Goal: Transaction & Acquisition: Book appointment/travel/reservation

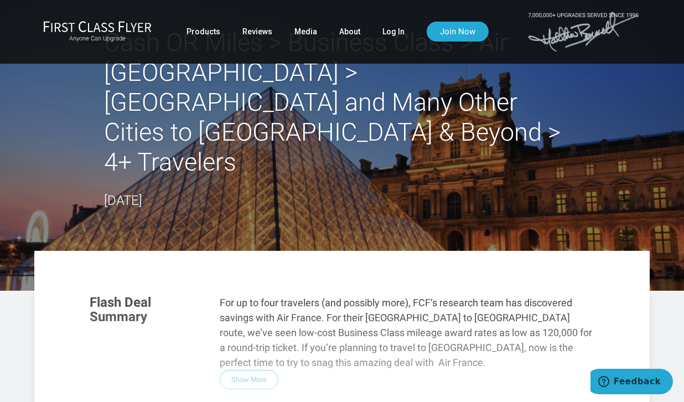
scroll to position [33, 0]
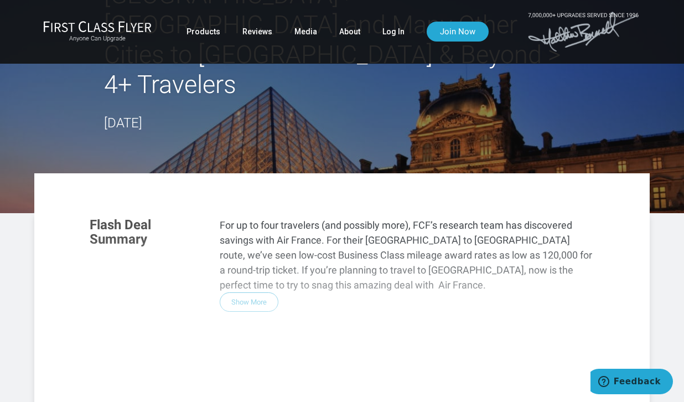
scroll to position [121, 0]
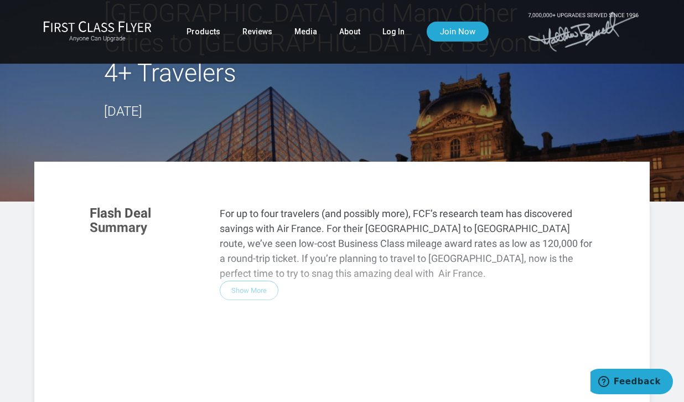
click at [261, 235] on div "Flash Deal Summary For up to four travelers (and possibly more), FCF’s research…" at bounding box center [342, 351] width 527 height 312
click at [248, 229] on div "Flash Deal Summary For up to four travelers (and possibly more), FCF’s research…" at bounding box center [342, 351] width 527 height 312
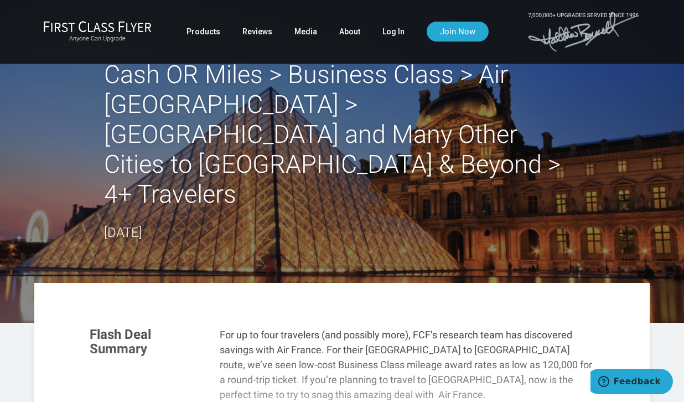
scroll to position [0, 0]
click at [388, 32] on link "Log In" at bounding box center [393, 32] width 22 height 20
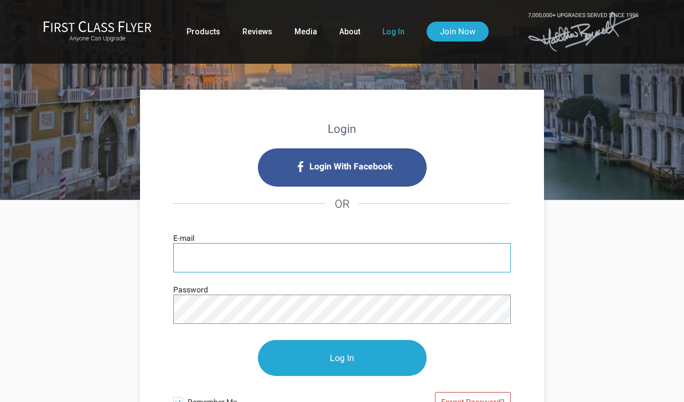
type input "[EMAIL_ADDRESS][DOMAIN_NAME]"
click at [342, 357] on input "Log In" at bounding box center [342, 358] width 169 height 36
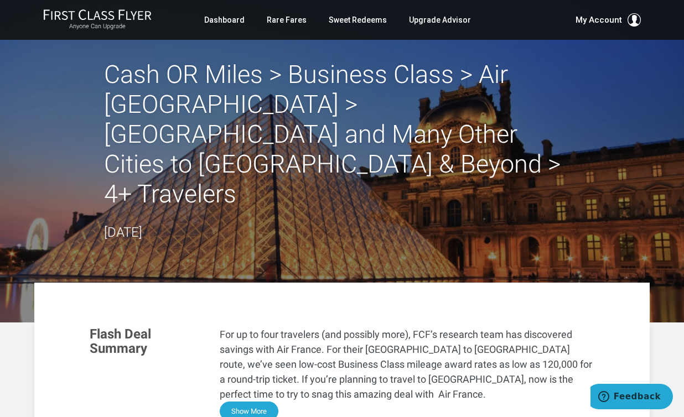
click at [244, 402] on button "Show More" at bounding box center [249, 411] width 59 height 19
